Goal: Information Seeking & Learning: Learn about a topic

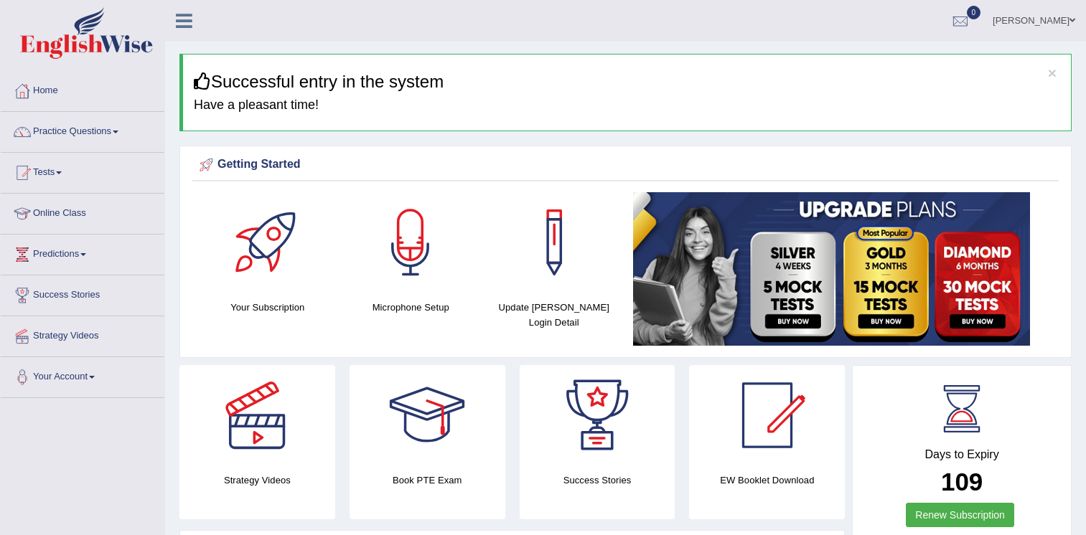
click at [584, 347] on div "Your Subscription Microphone Setup Update Pearson Login Detail" at bounding box center [625, 271] width 866 height 158
click at [68, 208] on link "Online Class" at bounding box center [83, 212] width 164 height 36
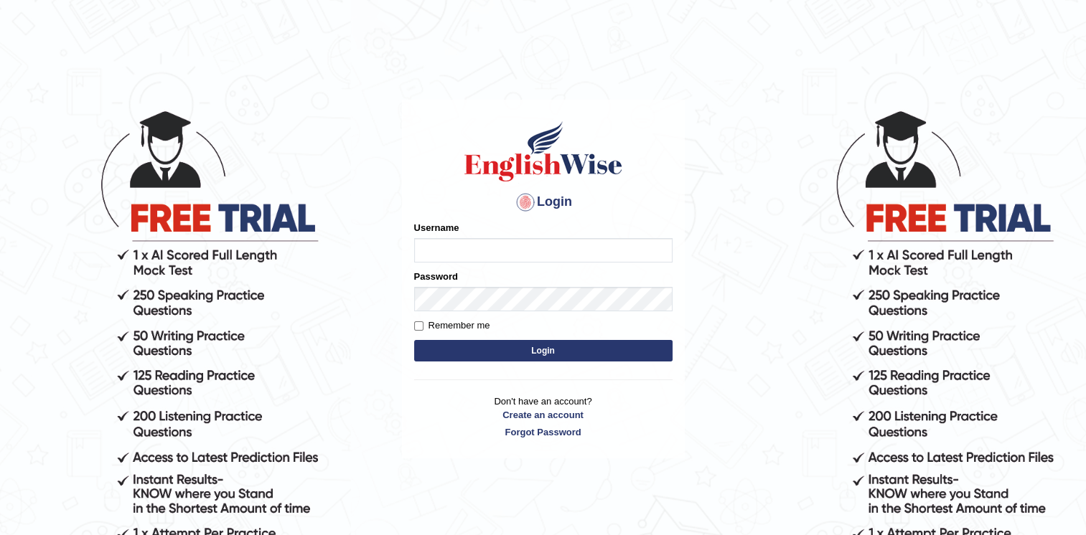
type input "Afreen11"
drag, startPoint x: 0, startPoint y: 0, endPoint x: 533, endPoint y: 243, distance: 585.9
click at [533, 243] on input "Afreen11" at bounding box center [543, 250] width 258 height 24
click at [428, 357] on button "Login" at bounding box center [543, 351] width 258 height 22
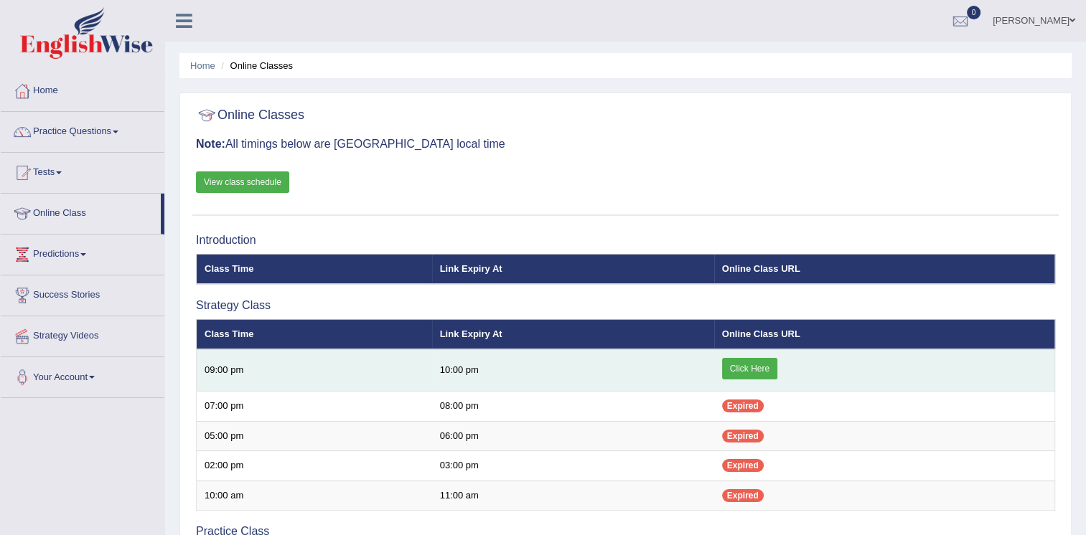
click at [760, 371] on link "Click Here" at bounding box center [749, 369] width 55 height 22
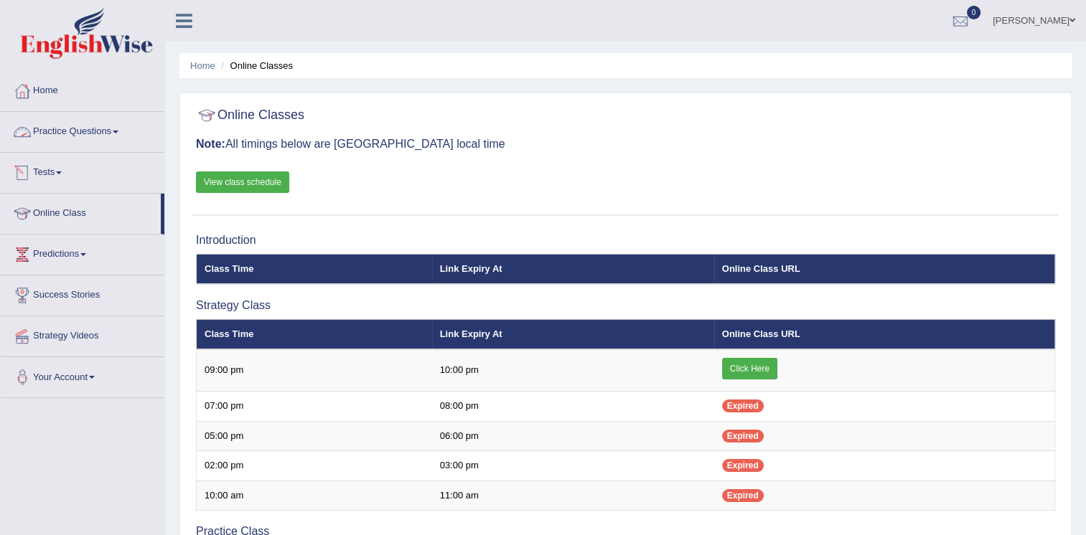
click at [116, 131] on link "Practice Questions" at bounding box center [83, 130] width 164 height 36
click at [82, 332] on link "Strategy Videos" at bounding box center [83, 335] width 164 height 36
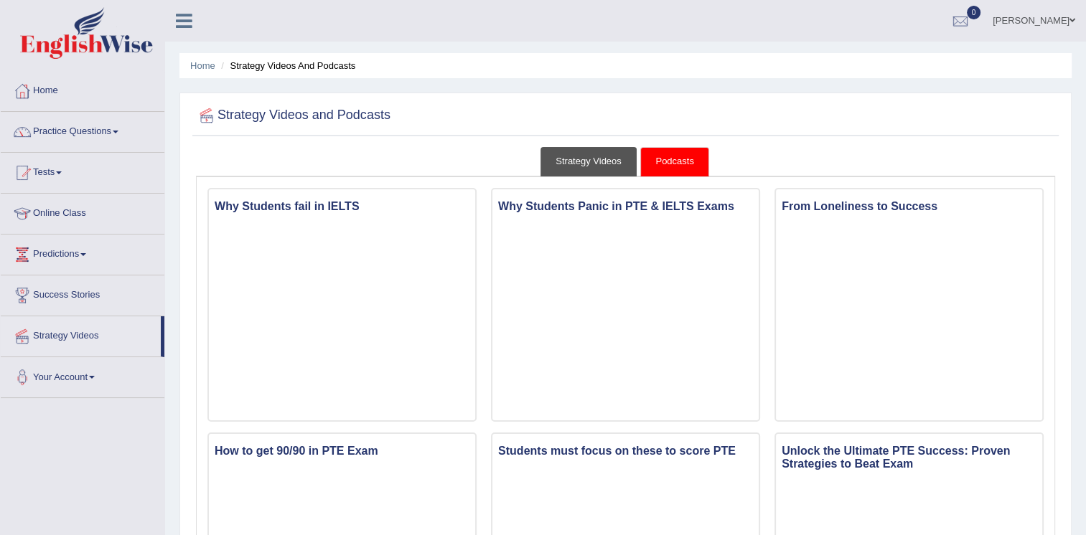
click at [603, 149] on link "Strategy Videos" at bounding box center [588, 161] width 96 height 29
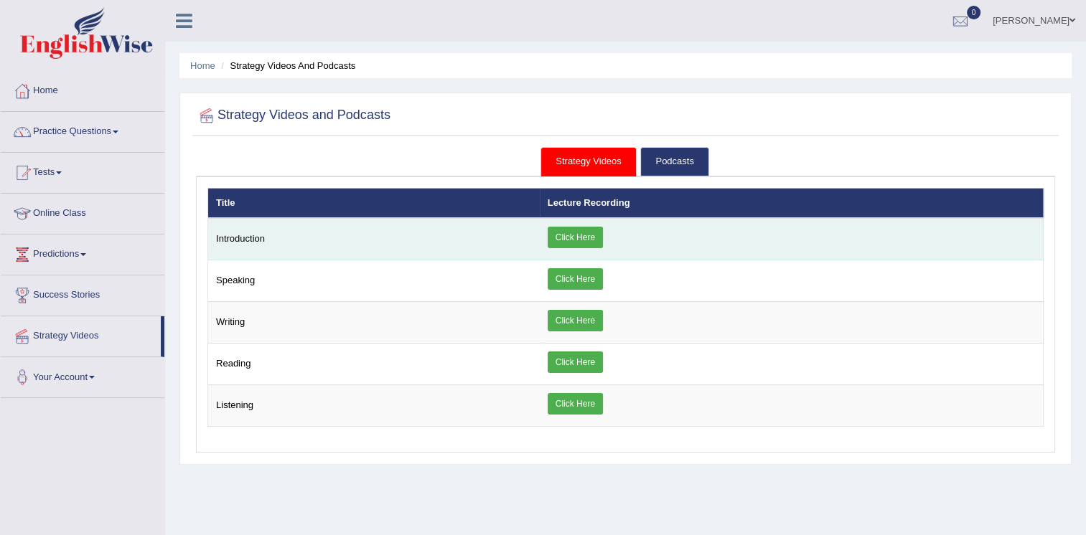
click at [589, 235] on link "Click Here" at bounding box center [575, 238] width 55 height 22
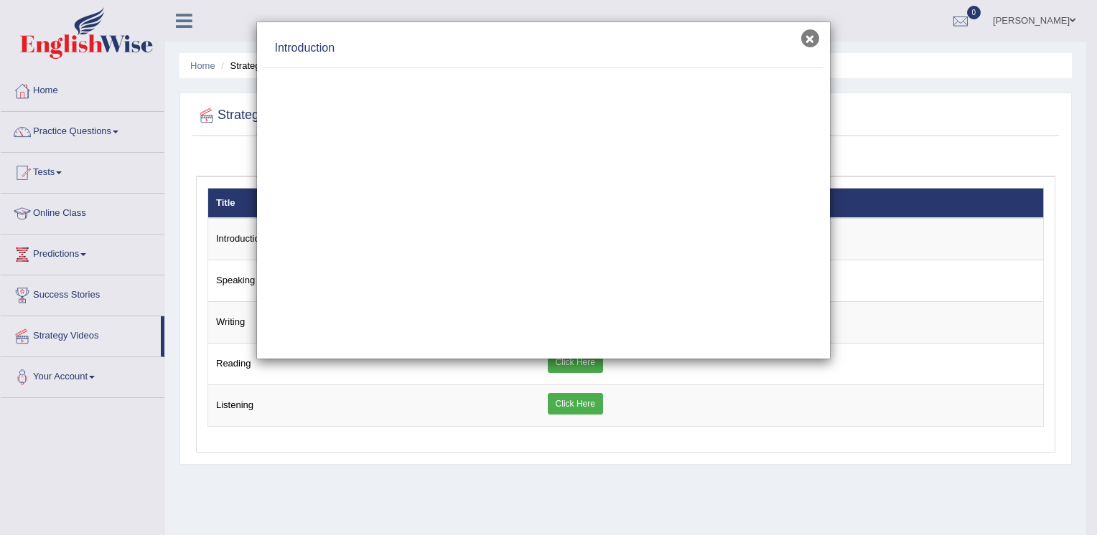
click at [807, 37] on button "×" at bounding box center [810, 38] width 18 height 18
